Goal: Task Accomplishment & Management: Manage account settings

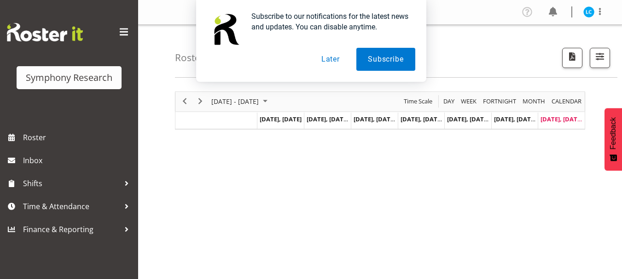
click at [333, 60] on button "Later" at bounding box center [330, 59] width 41 height 23
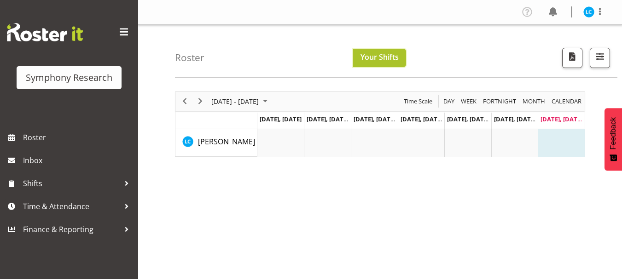
click at [388, 51] on button "Your Shifts" at bounding box center [379, 58] width 53 height 18
click at [203, 99] on span "Next" at bounding box center [200, 102] width 11 height 12
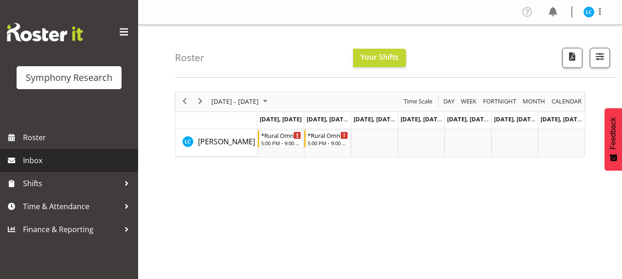
click at [44, 166] on span "Inbox" at bounding box center [78, 161] width 110 height 14
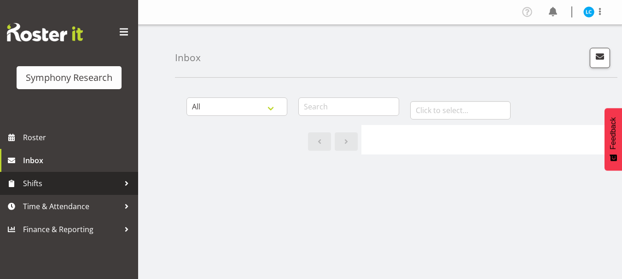
click at [33, 182] on span "Shifts" at bounding box center [71, 184] width 97 height 14
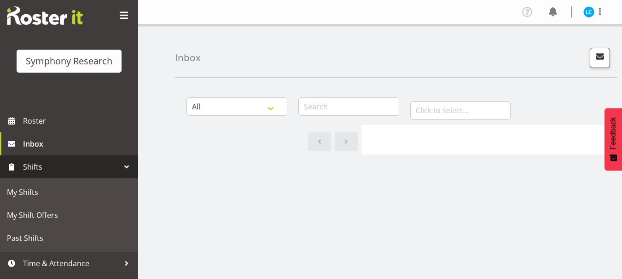
scroll to position [35, 0]
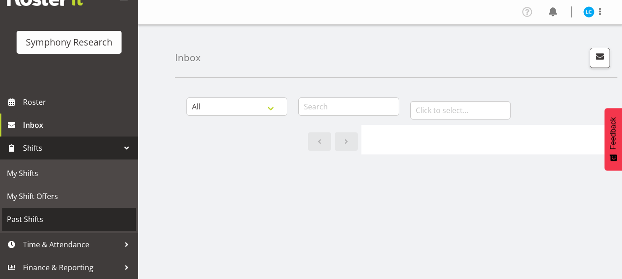
click at [42, 224] on span "Past Shifts" at bounding box center [69, 220] width 124 height 14
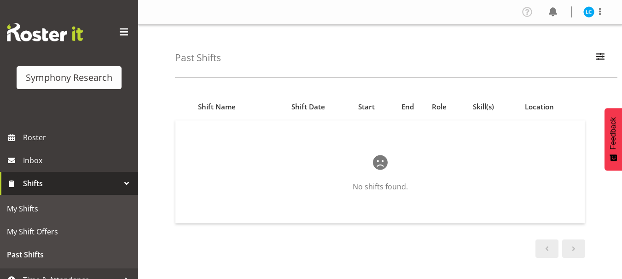
scroll to position [35, 0]
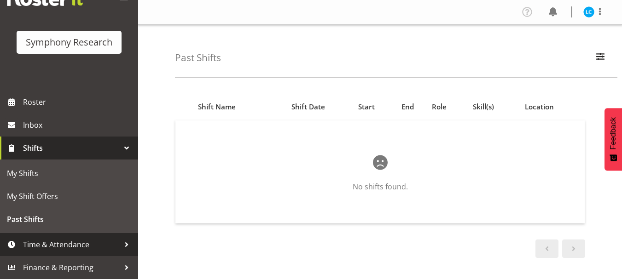
click at [69, 245] on span "Time & Attendance" at bounding box center [71, 245] width 97 height 14
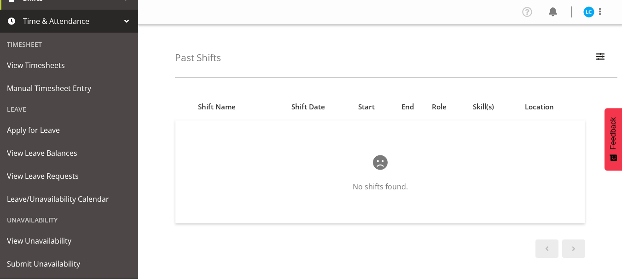
scroll to position [207, 0]
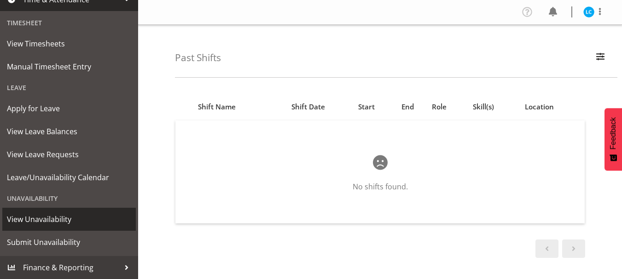
click at [53, 218] on span "View Unavailability" at bounding box center [69, 220] width 124 height 14
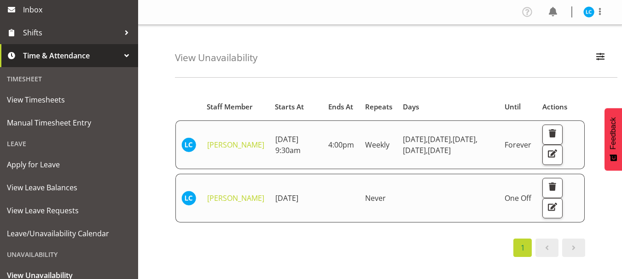
scroll to position [207, 0]
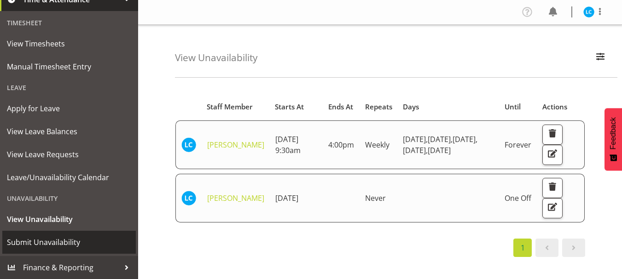
click at [56, 241] on span "Submit Unavailability" at bounding box center [69, 243] width 124 height 14
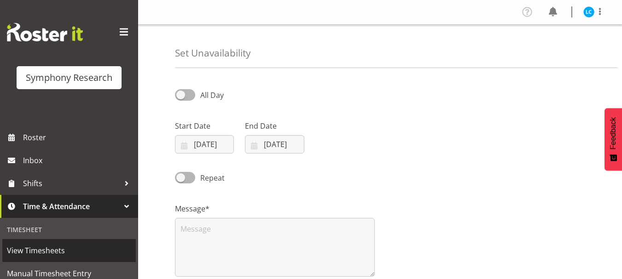
select select "7"
select select "2025"
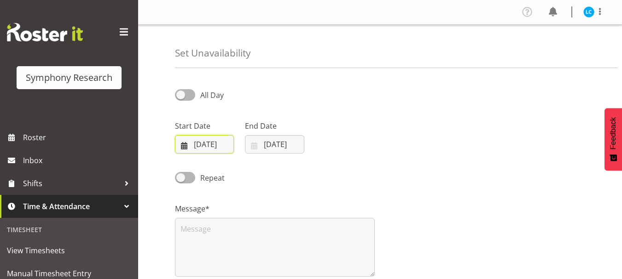
click at [201, 143] on input "24/08/2025" at bounding box center [204, 144] width 59 height 18
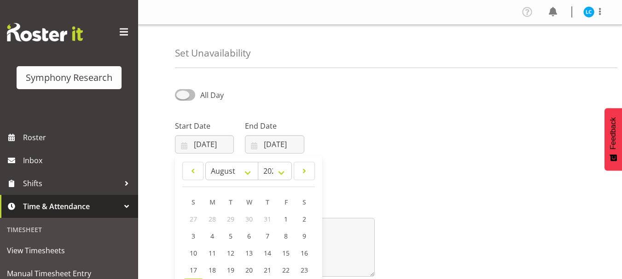
click at [186, 98] on span at bounding box center [185, 95] width 20 height 12
click at [181, 98] on input "All Day" at bounding box center [178, 95] width 6 height 6
checkbox input "true"
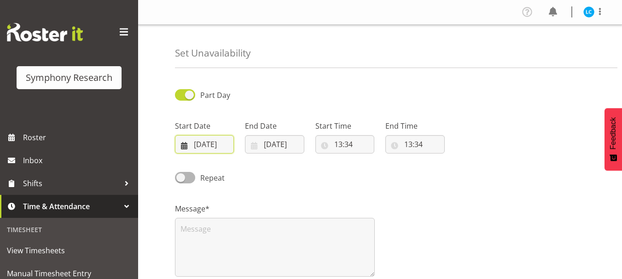
click at [199, 144] on input "24/08/2025" at bounding box center [204, 144] width 59 height 18
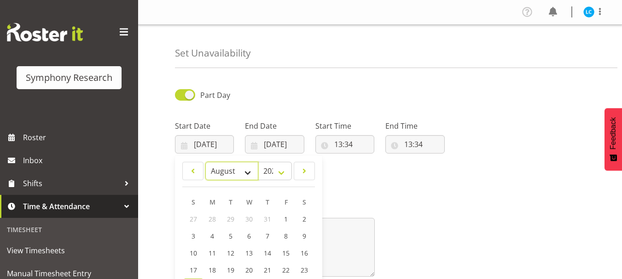
click at [246, 176] on select "January February March April May June July August September October November De…" at bounding box center [231, 171] width 53 height 18
select select "8"
click at [205, 162] on select "January February March April May June July August September October November De…" at bounding box center [231, 171] width 53 height 18
click at [283, 218] on link "5" at bounding box center [285, 219] width 18 height 17
type input "05/09/2025"
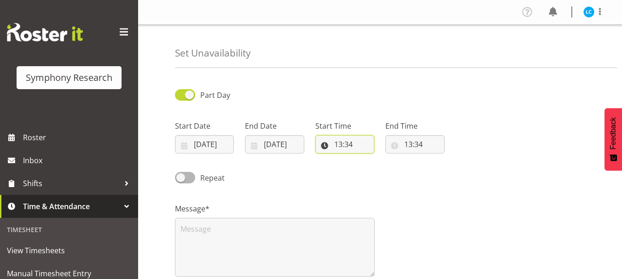
click at [325, 144] on input "13:34" at bounding box center [344, 144] width 59 height 18
click at [377, 168] on select "00 01 02 03 04 05 06 07 08 09 10 11 12 13 14 15 16 17 18 19 20 21 22 23" at bounding box center [378, 168] width 21 height 18
select select "14"
click at [368, 159] on select "00 01 02 03 04 05 06 07 08 09 10 11 12 13 14 15 16 17 18 19 20 21 22 23" at bounding box center [378, 168] width 21 height 18
type input "14:34"
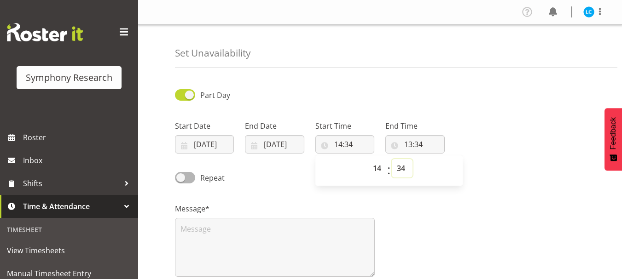
click at [401, 167] on select "00 01 02 03 04 05 06 07 08 09 10 11 12 13 14 15 16 17 18 19 20 21 22 23 24 25 2…" at bounding box center [402, 168] width 21 height 18
select select "0"
click at [392, 159] on select "00 01 02 03 04 05 06 07 08 09 10 11 12 13 14 15 16 17 18 19 20 21 22 23 24 25 2…" at bounding box center [402, 168] width 21 height 18
type input "14:00"
click at [412, 143] on input "13:34" at bounding box center [414, 144] width 59 height 18
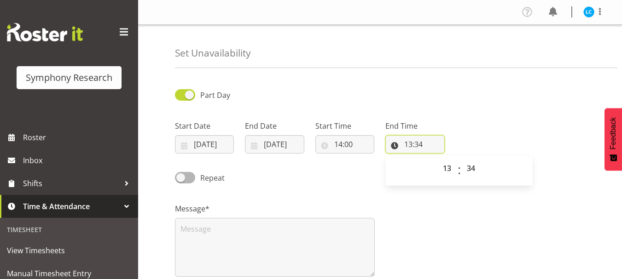
click at [412, 144] on input "13:34" at bounding box center [414, 144] width 59 height 18
click at [449, 170] on select "00 01 02 03 04 05 06 07 08 09 10 11 12 13 14 15 16 17 18 19 20 21 22 23" at bounding box center [448, 168] width 21 height 18
select select "22"
click at [438, 159] on select "00 01 02 03 04 05 06 07 08 09 10 11 12 13 14 15 16 17 18 19 20 21 22 23" at bounding box center [448, 168] width 21 height 18
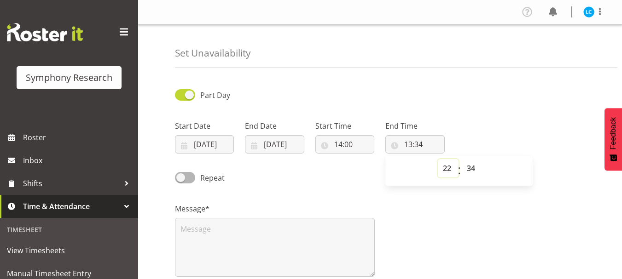
type input "22:34"
click at [471, 168] on select "00 01 02 03 04 05 06 07 08 09 10 11 12 13 14 15 16 17 18 19 20 21 22 23 24 25 2…" at bounding box center [472, 168] width 21 height 18
select select "0"
click at [462, 159] on select "00 01 02 03 04 05 06 07 08 09 10 11 12 13 14 15 16 17 18 19 20 21 22 23 24 25 2…" at bounding box center [472, 168] width 21 height 18
type input "22:00"
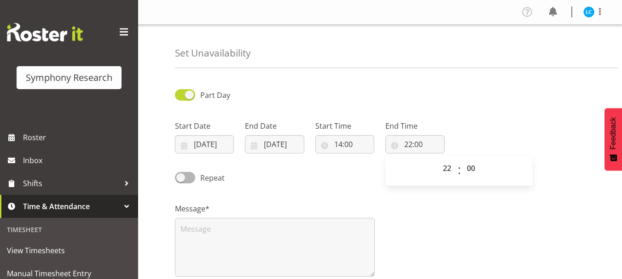
click at [445, 221] on div "Message*" at bounding box center [379, 237] width 421 height 92
click at [341, 144] on input "14:00" at bounding box center [344, 144] width 59 height 18
click at [377, 169] on select "00 01 02 03 04 05 06 07 08 09 10 11 12 13 14 15 16 17 18 19 20 21 22 23" at bounding box center [378, 168] width 21 height 18
select select "13"
click at [368, 159] on select "00 01 02 03 04 05 06 07 08 09 10 11 12 13 14 15 16 17 18 19 20 21 22 23" at bounding box center [378, 168] width 21 height 18
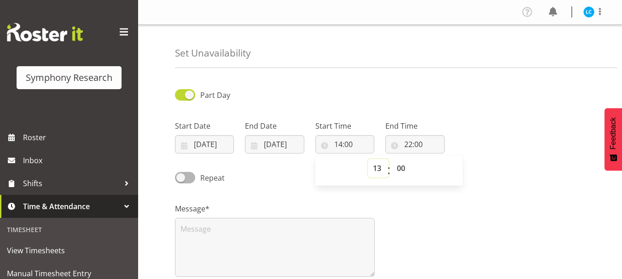
type input "13:00"
click at [443, 237] on div "Message*" at bounding box center [379, 237] width 421 height 92
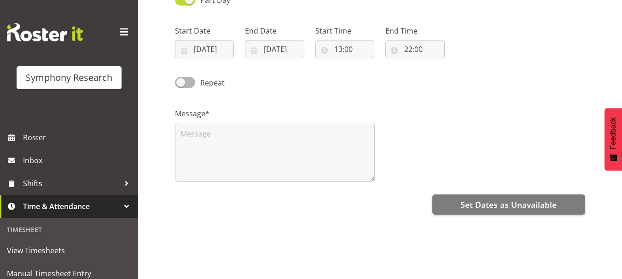
scroll to position [109, 0]
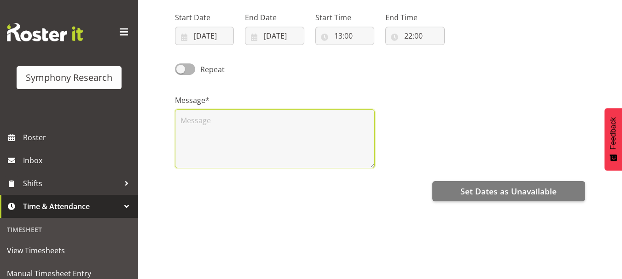
click at [278, 149] on textarea at bounding box center [275, 139] width 200 height 59
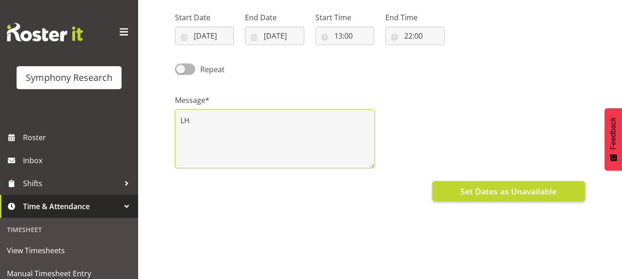
type textarea "LH"
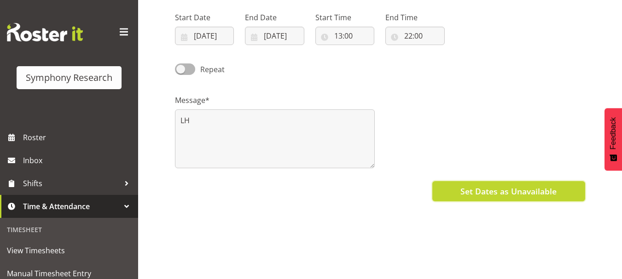
click at [488, 191] on span "Set Dates as Unavailable" at bounding box center [508, 191] width 96 height 12
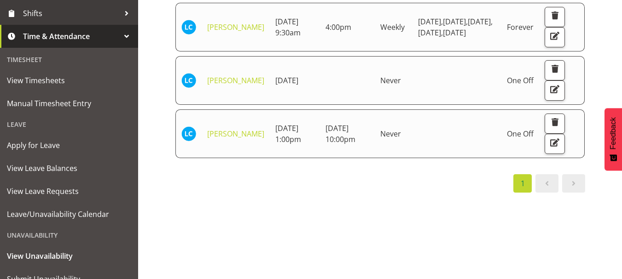
scroll to position [171, 0]
click at [51, 275] on span "Submit Unavailability" at bounding box center [69, 279] width 124 height 14
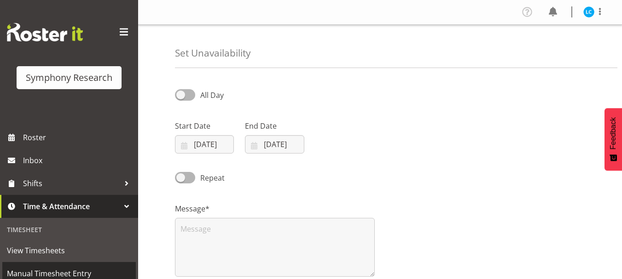
select select "7"
select select "2025"
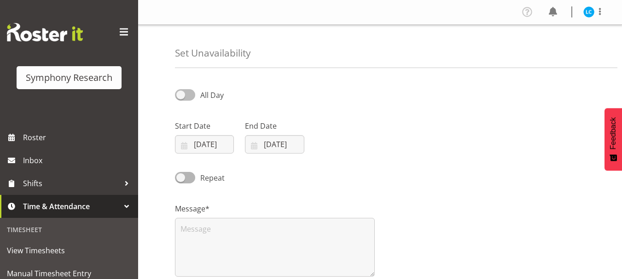
click at [181, 95] on span at bounding box center [185, 95] width 20 height 12
click at [181, 95] on input "All Day" at bounding box center [178, 95] width 6 height 6
checkbox input "true"
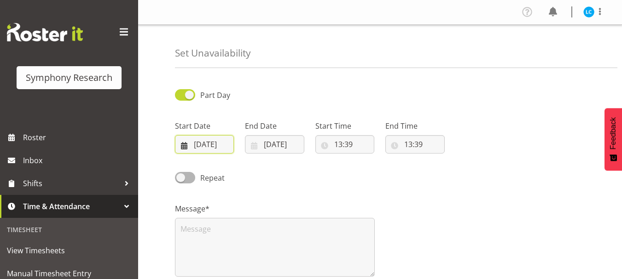
click at [203, 148] on input "24/08/2025" at bounding box center [204, 144] width 59 height 18
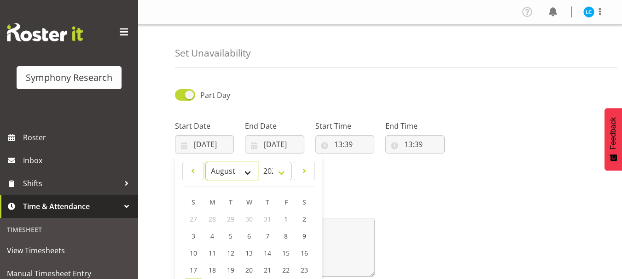
click at [252, 170] on select "January February March April May June July August September October November De…" at bounding box center [231, 171] width 53 height 18
select select "8"
click at [205, 162] on select "January February March April May June July August September October November De…" at bounding box center [231, 171] width 53 height 18
click at [267, 217] on span "4" at bounding box center [267, 219] width 4 height 9
type input "04/09/2025"
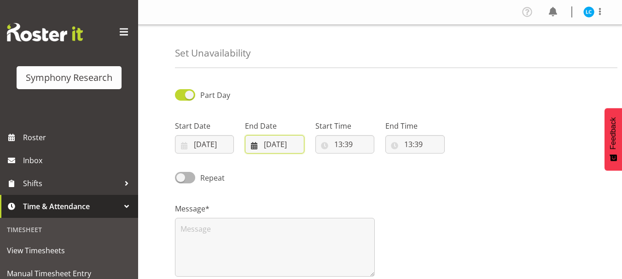
click at [266, 146] on input "24/08/2025" at bounding box center [274, 144] width 59 height 18
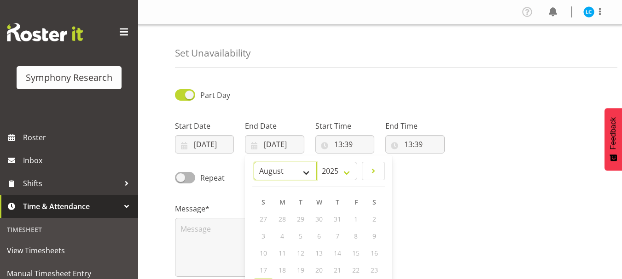
click at [307, 173] on select "January February March April May June July August September October November De…" at bounding box center [285, 171] width 63 height 18
select select "8"
click at [254, 162] on select "January February March April May June July August September October November De…" at bounding box center [285, 171] width 63 height 18
click at [338, 219] on span "4" at bounding box center [337, 219] width 4 height 9
type input "04/09/2025"
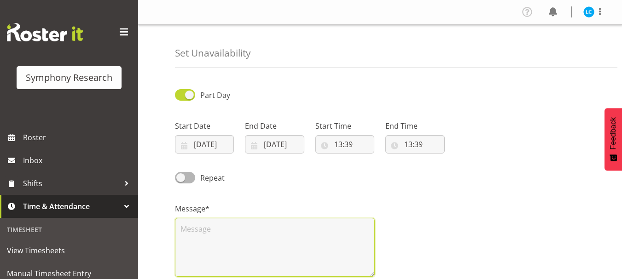
click at [190, 238] on textarea at bounding box center [275, 247] width 200 height 59
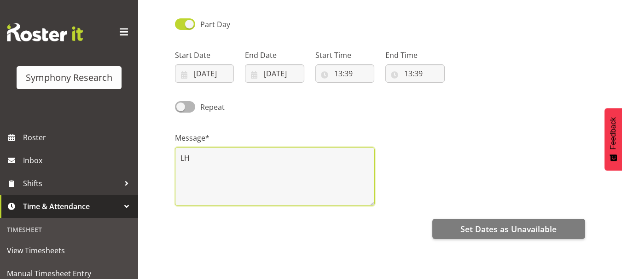
scroll to position [102, 0]
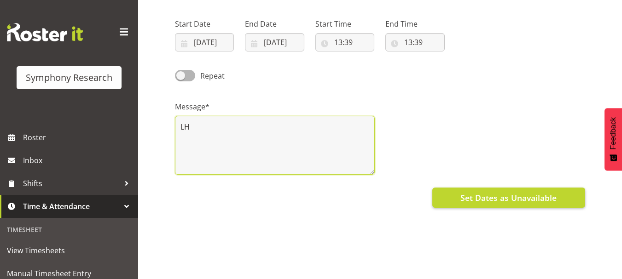
type textarea "LH"
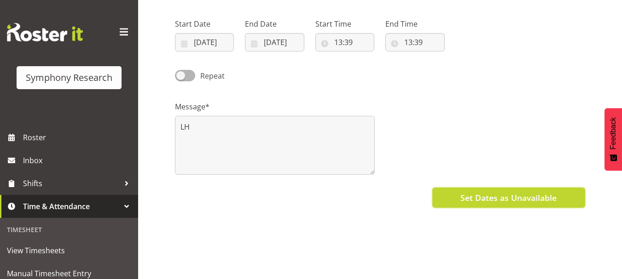
click at [496, 199] on span "Set Dates as Unavailable" at bounding box center [508, 198] width 96 height 12
